Goal: Information Seeking & Learning: Learn about a topic

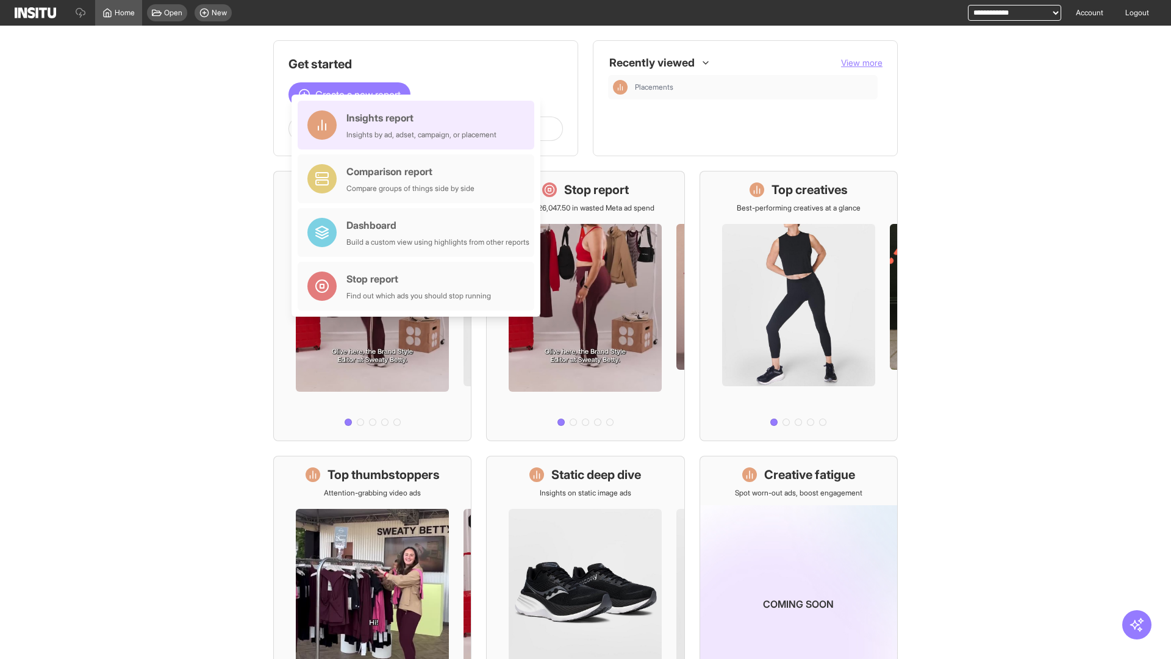
click at [419, 125] on div "Insights report Insights by ad, adset, campaign, or placement" at bounding box center [421, 124] width 150 height 29
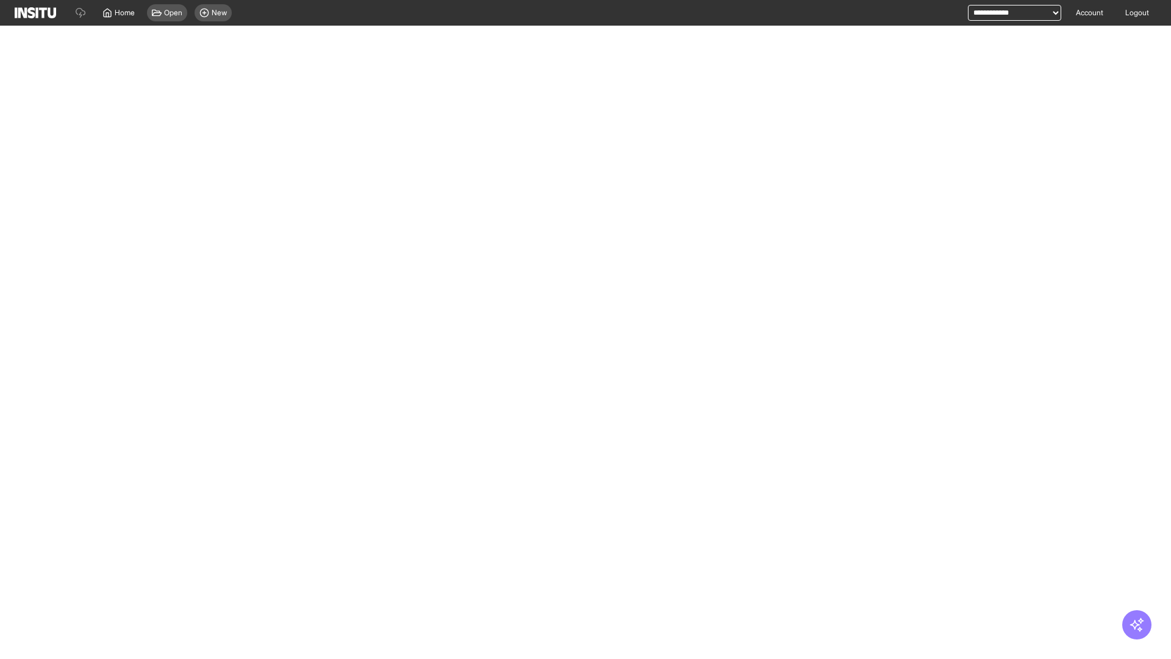
select select "**"
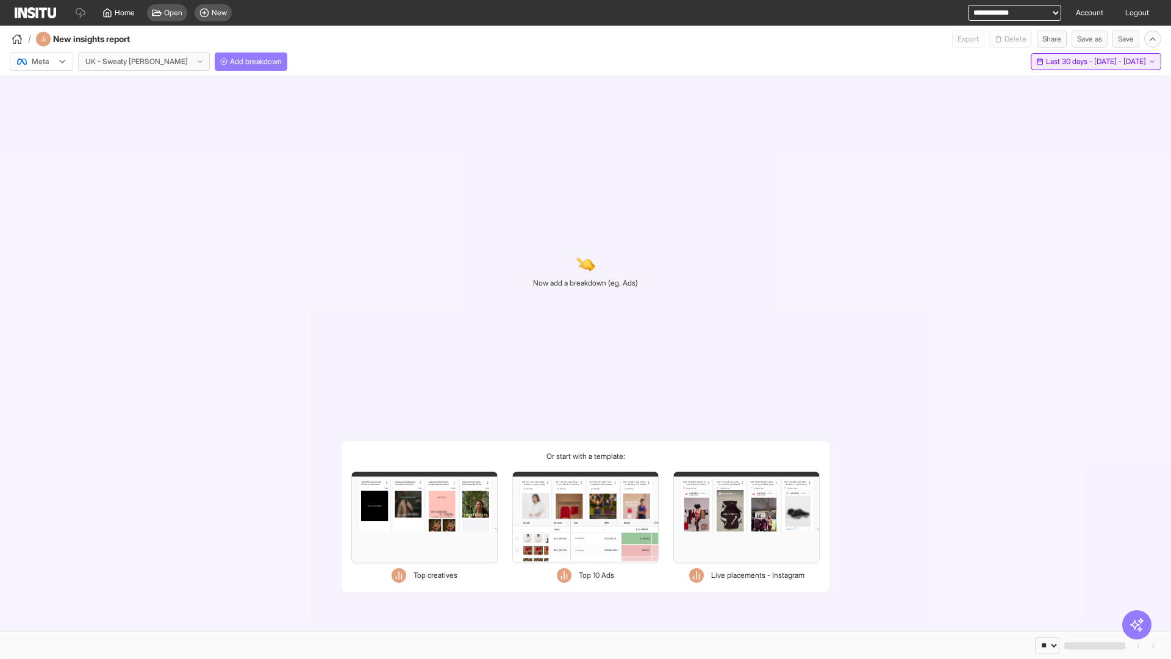
click at [1073, 62] on span "Last 30 days - [DATE] - [DATE]" at bounding box center [1096, 62] width 100 height 10
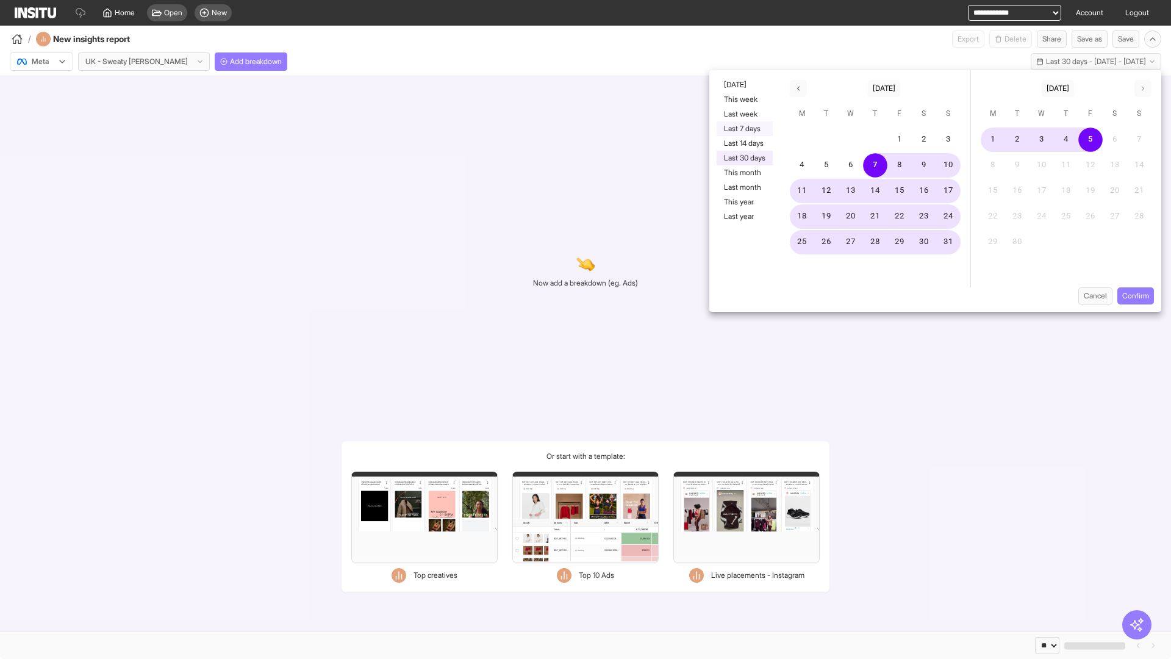
click at [743, 129] on button "Last 7 days" at bounding box center [744, 128] width 56 height 15
